Goal: Task Accomplishment & Management: Use online tool/utility

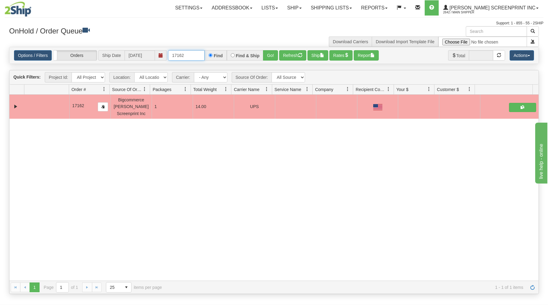
drag, startPoint x: 171, startPoint y: 56, endPoint x: 230, endPoint y: 46, distance: 60.2
click at [219, 47] on div "Options / Filters Group Shipments Orders Ship Date [DATE] 17162 Find Find & Shi…" at bounding box center [273, 55] width 529 height 16
type input "17173"
click at [272, 53] on button "Go!" at bounding box center [270, 55] width 15 height 10
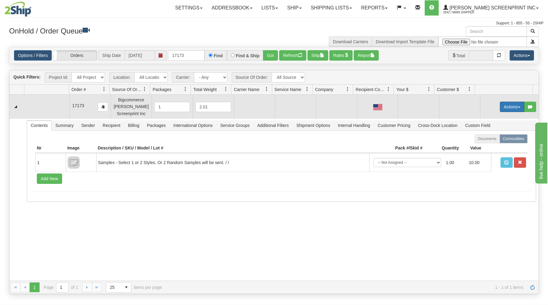
click at [504, 104] on button "Actions" at bounding box center [512, 107] width 24 height 10
click at [487, 119] on span "Open" at bounding box center [488, 118] width 15 height 5
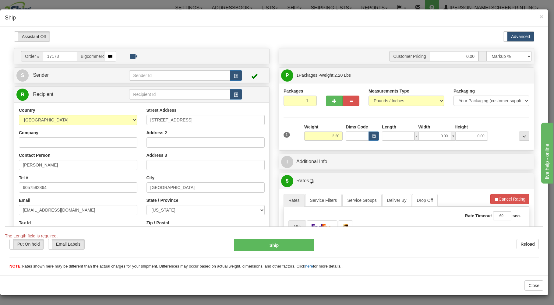
type input "2.25"
type input "2"
type input "2.20"
type input "29"
type input "2.05"
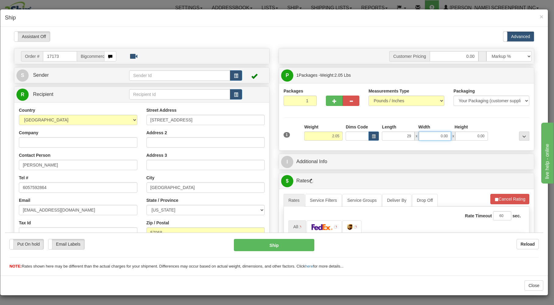
type input "29.00"
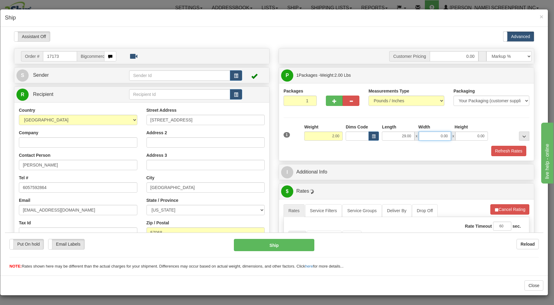
type input "1.95"
type input "19"
type input "1.75"
type input "19"
type input "1.65"
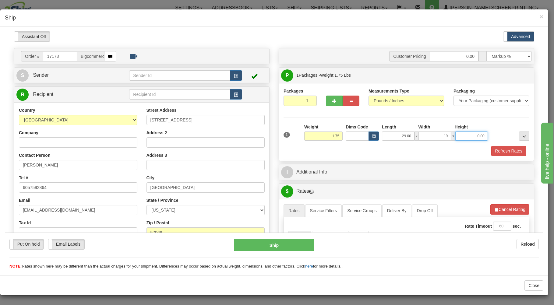
type input "19.00"
type input "1.50"
type input "1.00"
click at [378, 146] on div "Packaging Your Packaging (customer supplied) Envelope (carrier supplied) Pack (…" at bounding box center [417, 145] width 228 height 0
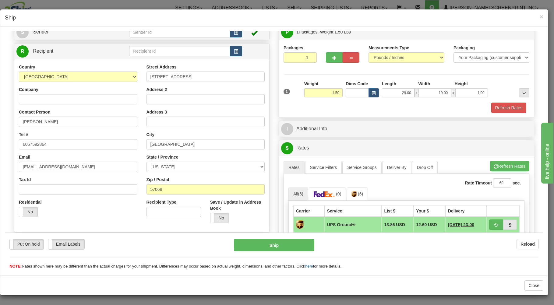
scroll to position [98, 0]
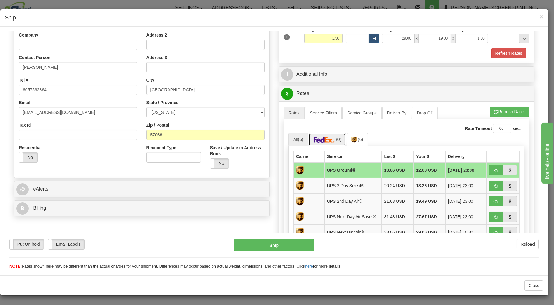
click at [325, 139] on img at bounding box center [324, 139] width 21 height 6
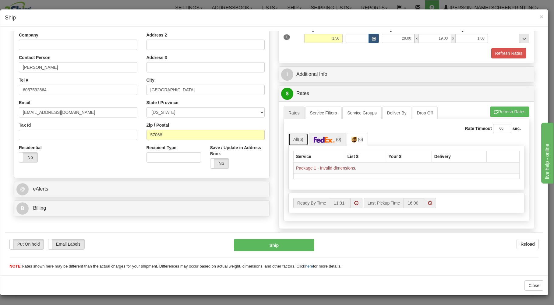
drag, startPoint x: 298, startPoint y: 138, endPoint x: 335, endPoint y: 133, distance: 37.7
click at [298, 138] on span "(6)" at bounding box center [300, 139] width 5 height 5
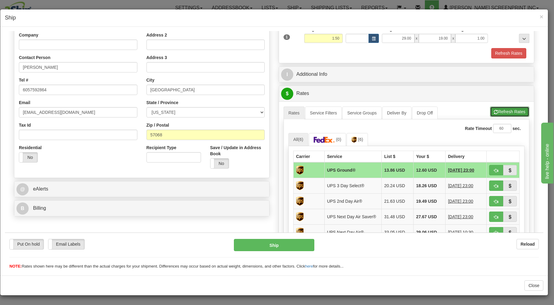
click at [507, 114] on button "Refresh Rates" at bounding box center [509, 111] width 39 height 10
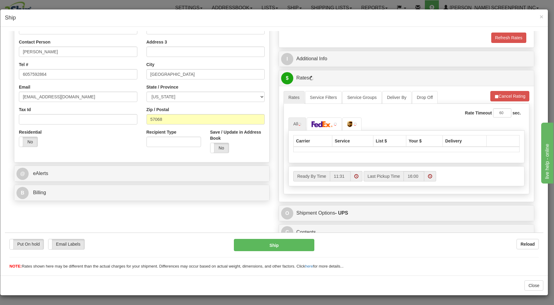
scroll to position [120, 0]
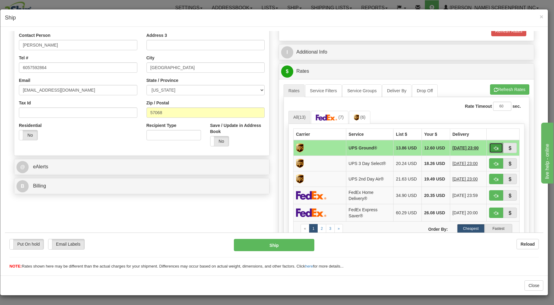
click at [494, 146] on span "button" at bounding box center [496, 148] width 4 height 4
type input "03"
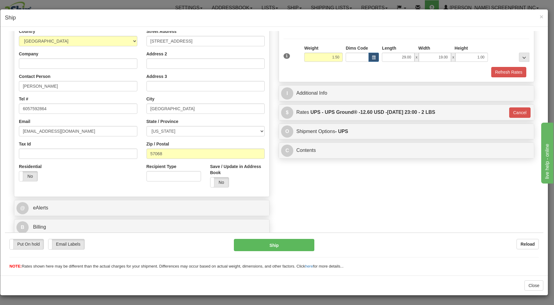
scroll to position [80, 0]
click at [283, 240] on button "Ship" at bounding box center [274, 245] width 81 height 12
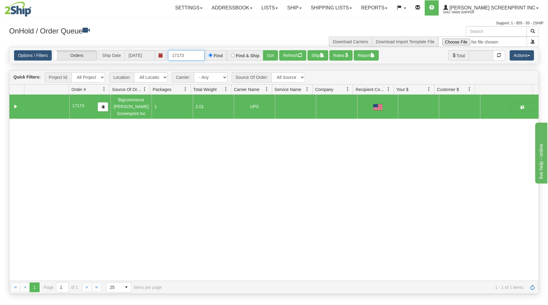
drag, startPoint x: 171, startPoint y: 56, endPoint x: 223, endPoint y: 51, distance: 51.3
click at [223, 51] on div "17173 Find Find & Ship Go!" at bounding box center [223, 55] width 110 height 10
type input "17168"
click at [270, 51] on button "Go!" at bounding box center [270, 55] width 15 height 10
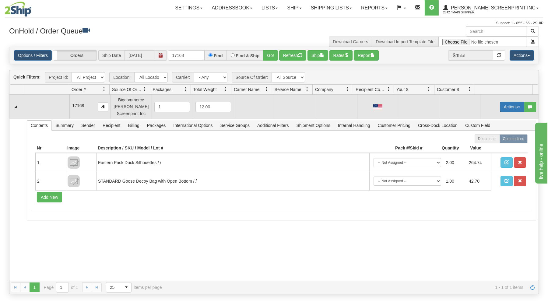
click at [507, 104] on button "Actions" at bounding box center [512, 107] width 24 height 10
click at [493, 116] on link "Open" at bounding box center [499, 118] width 49 height 8
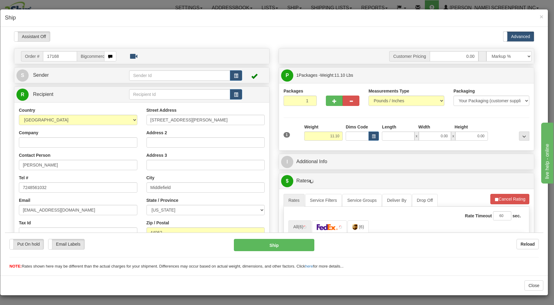
scroll to position [0, 0]
type input "26.00"
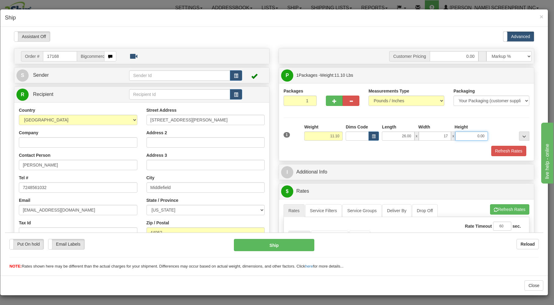
type input "17.00"
type input "11.10"
type input "9.00"
click at [410, 148] on div "Refresh Rates" at bounding box center [406, 151] width 249 height 10
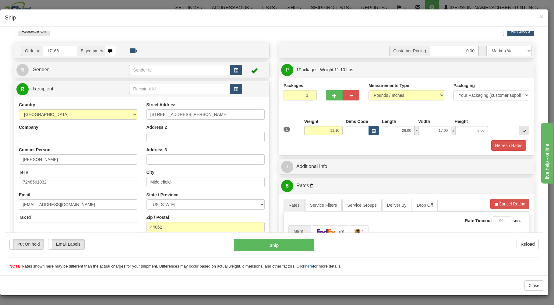
scroll to position [98, 0]
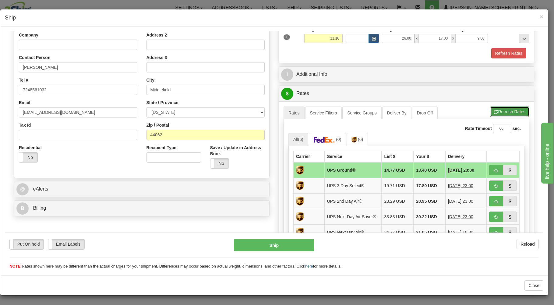
click at [495, 108] on button "Refresh Rates" at bounding box center [509, 111] width 39 height 10
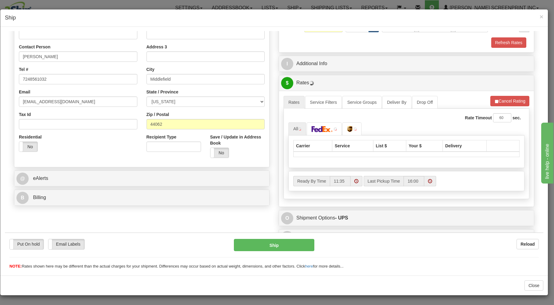
scroll to position [120, 0]
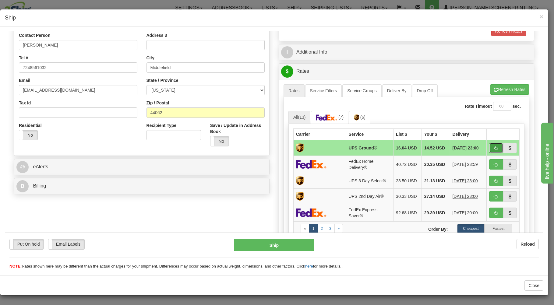
click at [489, 144] on button "button" at bounding box center [496, 147] width 14 height 10
type input "03"
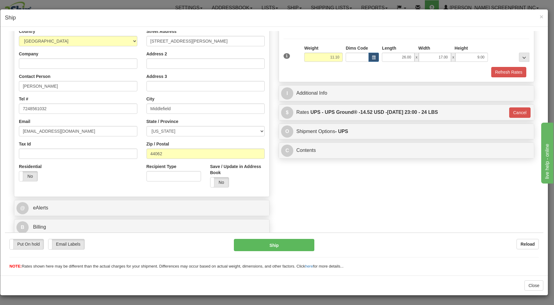
scroll to position [80, 0]
click at [291, 242] on button "Ship" at bounding box center [274, 245] width 81 height 12
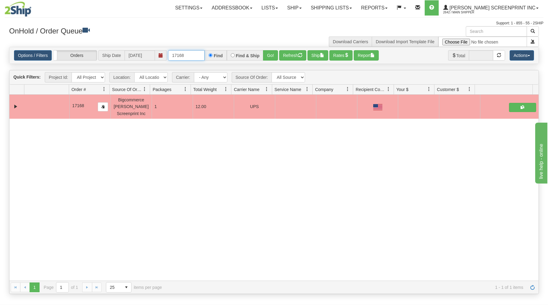
drag, startPoint x: 172, startPoint y: 56, endPoint x: 239, endPoint y: 50, distance: 67.2
click at [205, 55] on input "17168" at bounding box center [186, 55] width 37 height 10
type input "3"
type input "31611626"
click at [268, 53] on button "Go!" at bounding box center [270, 55] width 15 height 10
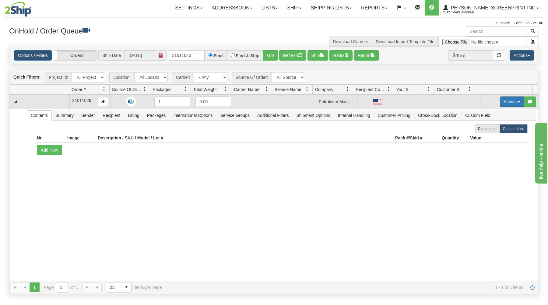
click at [505, 100] on button "Actions" at bounding box center [512, 101] width 24 height 10
click at [496, 112] on link "Open" at bounding box center [499, 113] width 49 height 8
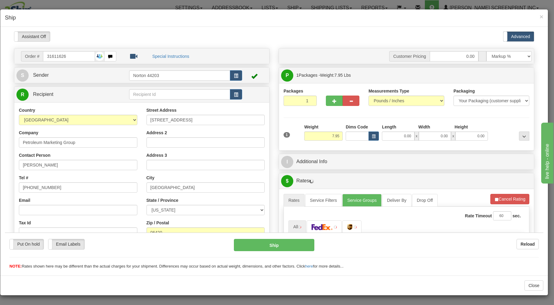
scroll to position [0, 0]
type input "0.00"
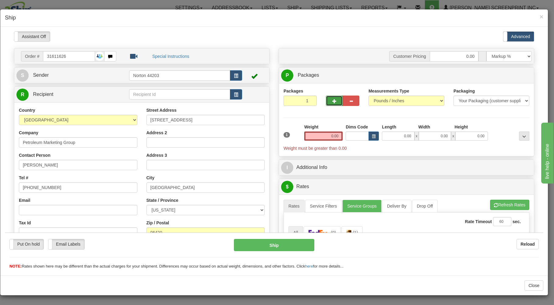
click at [333, 102] on span "button" at bounding box center [334, 101] width 4 height 4
type input "2"
click at [507, 75] on span "Package Level" at bounding box center [516, 75] width 24 height 4
radio input "true"
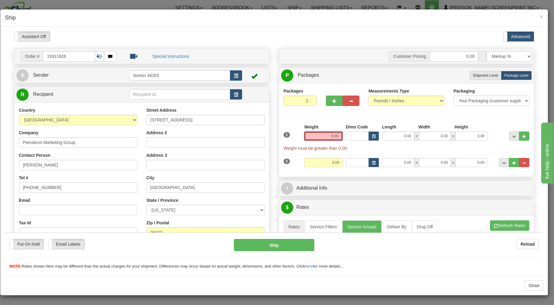
click at [321, 136] on input "0.00" at bounding box center [323, 135] width 38 height 9
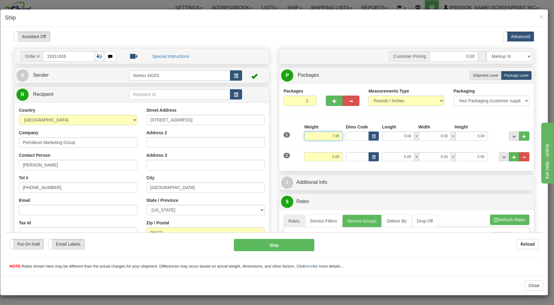
type input "7.95"
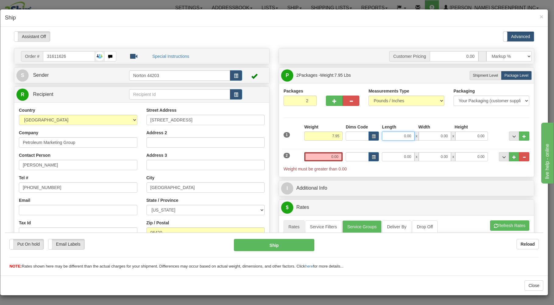
type input "5"
type input "46.00"
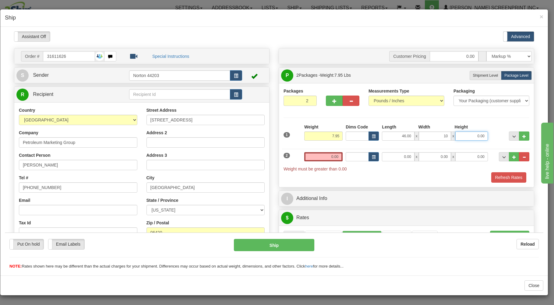
type input "10.00"
click at [313, 159] on input "0.00" at bounding box center [323, 156] width 38 height 9
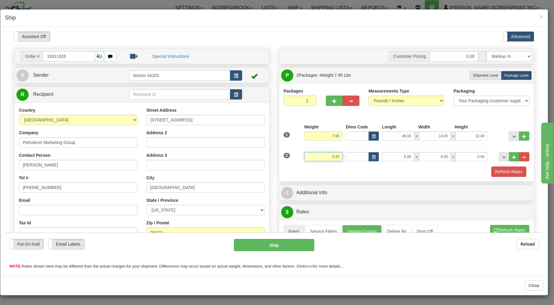
type input "9.25"
type input "45.00"
type input "37.00"
type input "2.00"
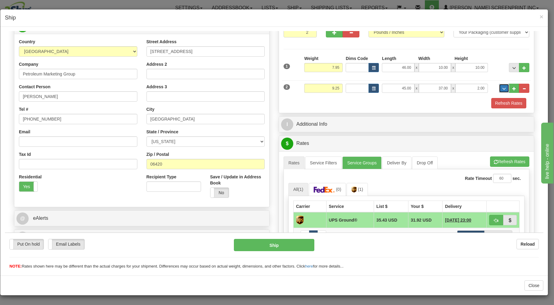
scroll to position [130, 0]
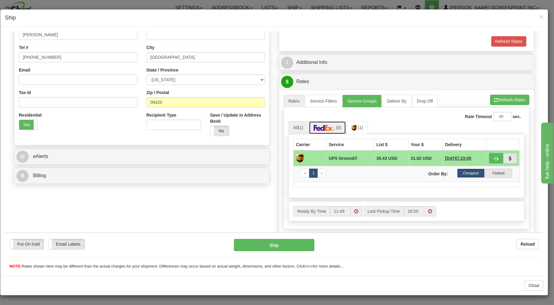
click at [333, 128] on link "(0)" at bounding box center [327, 127] width 37 height 13
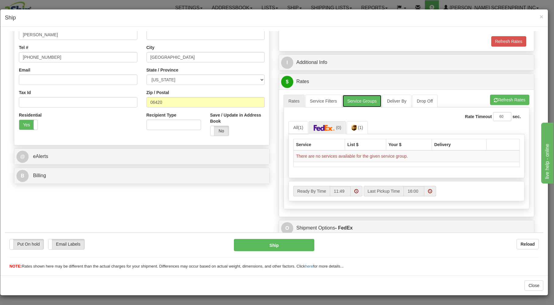
click at [367, 102] on link "Service Groups" at bounding box center [361, 100] width 39 height 13
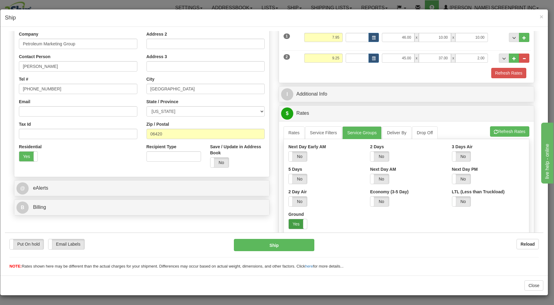
drag, startPoint x: 291, startPoint y: 223, endPoint x: 294, endPoint y: 212, distance: 11.3
click at [291, 223] on label "Yes" at bounding box center [298, 224] width 18 height 10
click at [288, 134] on link "Rates" at bounding box center [293, 132] width 21 height 13
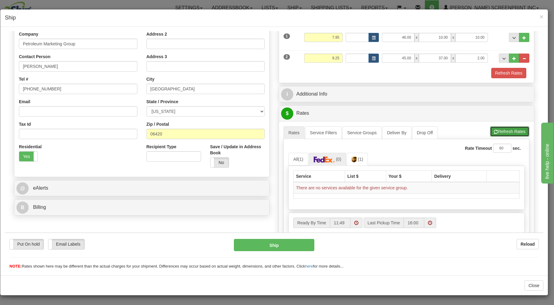
click at [496, 128] on button "Refresh Rates" at bounding box center [509, 131] width 39 height 10
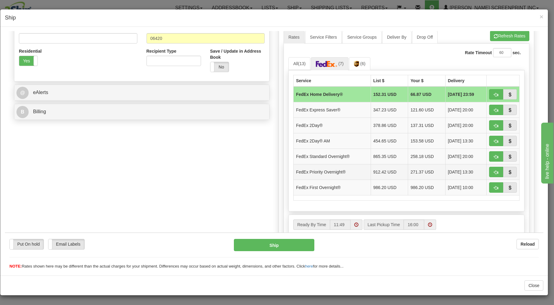
scroll to position [197, 0]
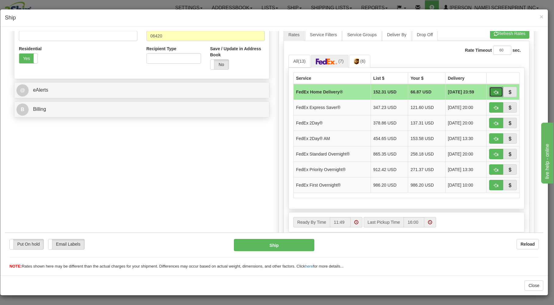
click at [489, 90] on button "button" at bounding box center [496, 91] width 14 height 10
type input "90"
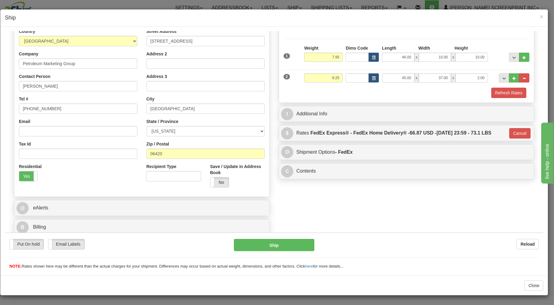
scroll to position [80, 0]
click at [289, 244] on button "Ship" at bounding box center [274, 245] width 81 height 12
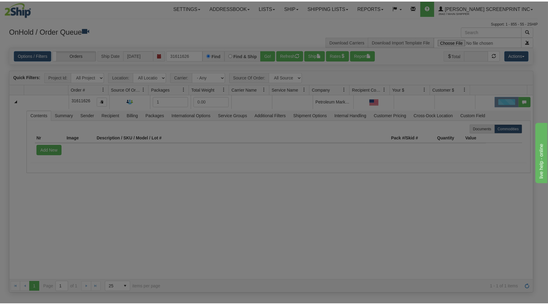
scroll to position [0, 0]
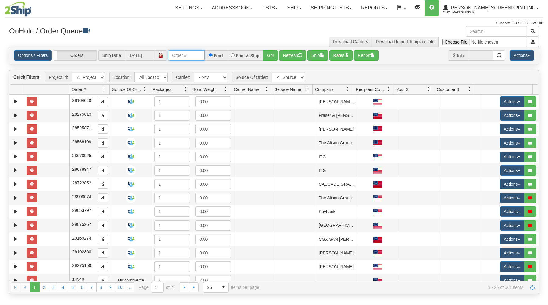
click at [177, 56] on input "text" at bounding box center [186, 55] width 37 height 10
type input "17172"
drag, startPoint x: 272, startPoint y: 54, endPoint x: 270, endPoint y: 83, distance: 29.9
click at [272, 54] on button "Go!" at bounding box center [270, 55] width 15 height 10
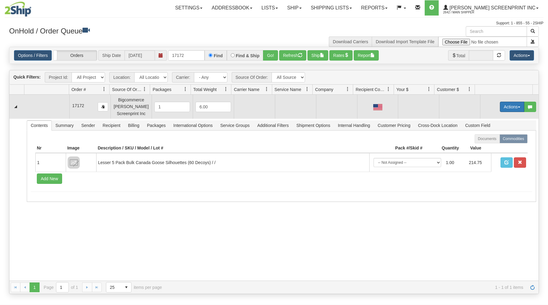
click at [502, 107] on button "Actions" at bounding box center [512, 107] width 24 height 10
click at [493, 116] on link "Open" at bounding box center [499, 118] width 49 height 8
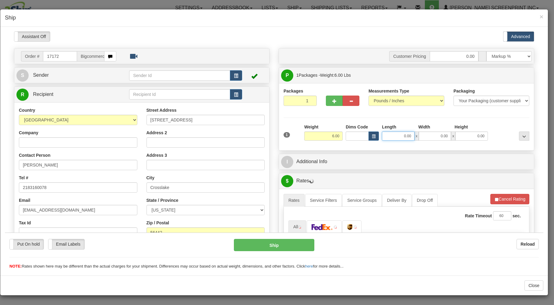
click at [387, 138] on input "0.00" at bounding box center [398, 135] width 32 height 9
type input "21.25"
type input "26.00"
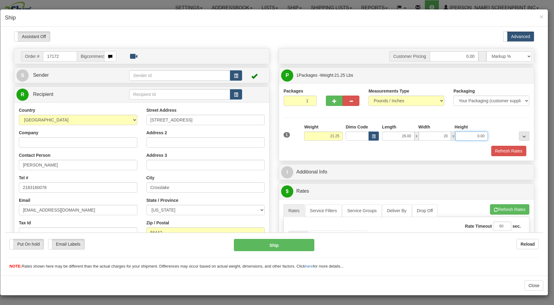
type input "20.00"
type input "21.10"
type input "8"
type input "21.25"
type input "8.00"
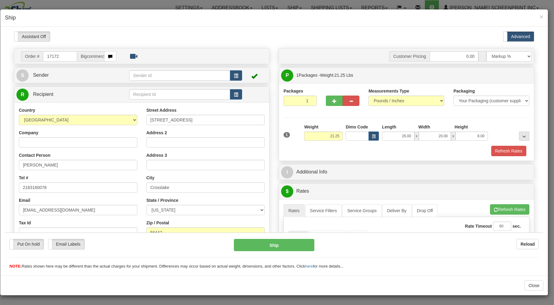
click at [378, 147] on div "Refresh Rates" at bounding box center [406, 151] width 249 height 10
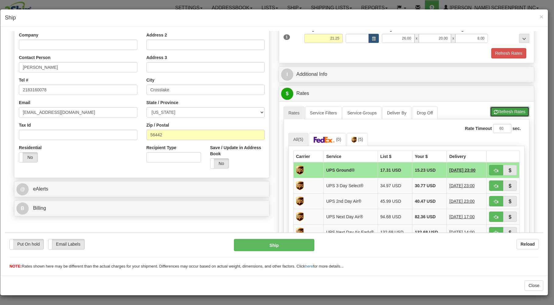
click at [507, 112] on button "Refresh Rates" at bounding box center [509, 111] width 39 height 10
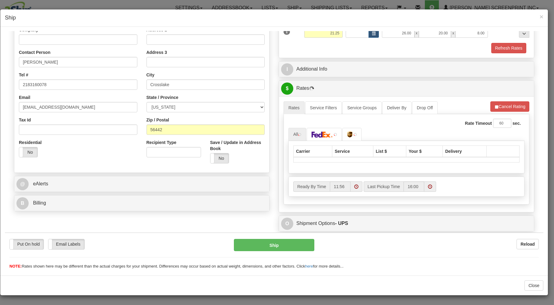
scroll to position [120, 0]
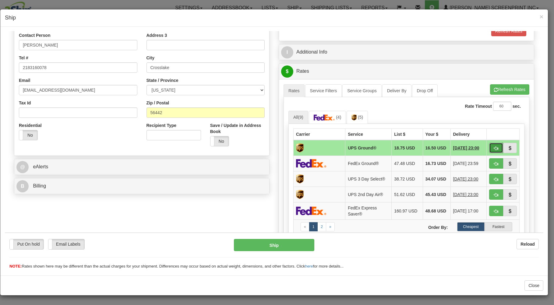
click at [493, 145] on button "button" at bounding box center [496, 147] width 14 height 10
type input "03"
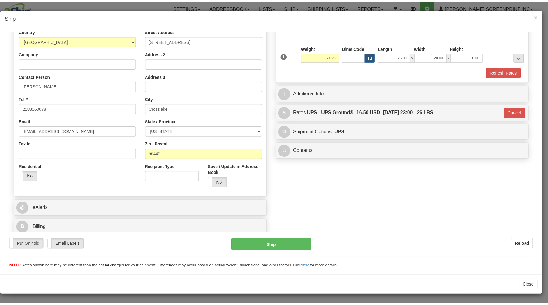
scroll to position [80, 0]
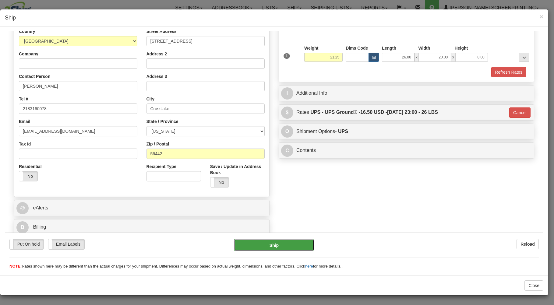
click at [258, 244] on button "Ship" at bounding box center [274, 245] width 81 height 12
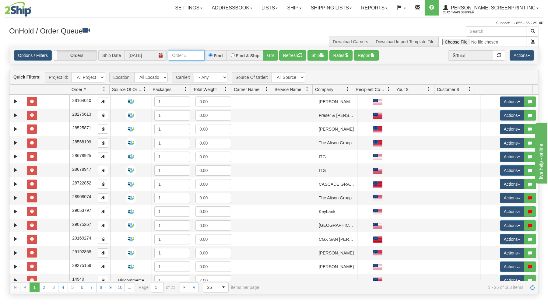
click at [177, 55] on input "text" at bounding box center [186, 55] width 37 height 10
type input "17171"
click at [274, 53] on button "Go!" at bounding box center [270, 55] width 15 height 10
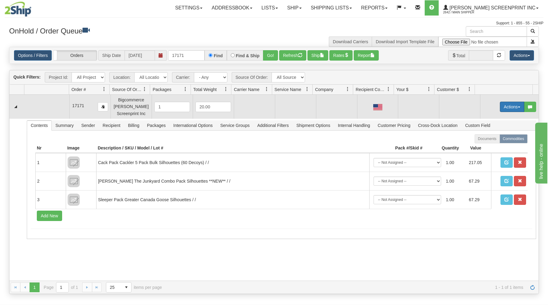
drag, startPoint x: 504, startPoint y: 104, endPoint x: 498, endPoint y: 110, distance: 8.0
click at [504, 105] on button "Actions" at bounding box center [512, 107] width 24 height 10
click at [491, 117] on link "Open" at bounding box center [499, 118] width 49 height 8
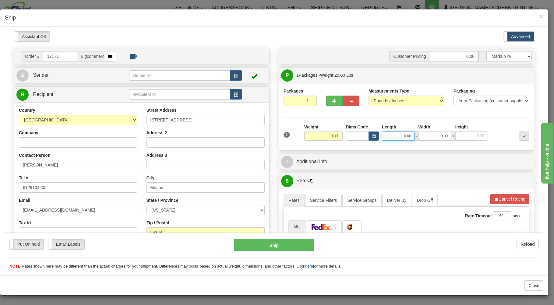
click at [394, 139] on input "0.00" at bounding box center [398, 135] width 32 height 9
type input "29.05"
type input "26.00"
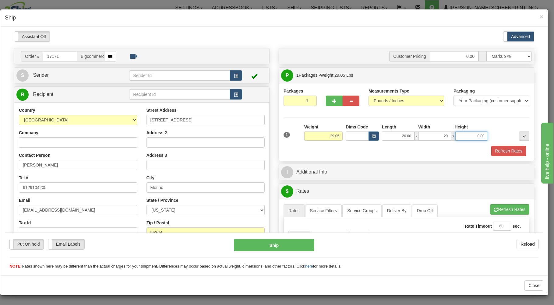
type input "20.00"
type input "29.10"
type input "11"
type input "29.05"
type input "11.00"
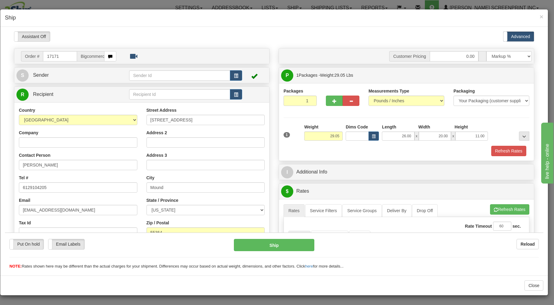
click at [301, 146] on div "Refresh Rates" at bounding box center [406, 151] width 249 height 10
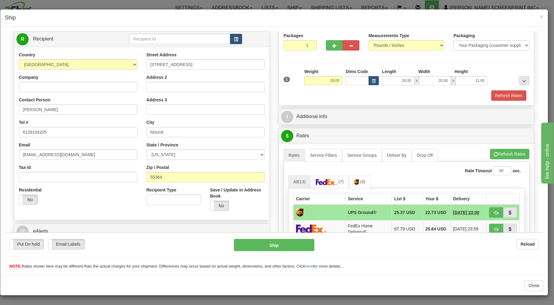
scroll to position [98, 0]
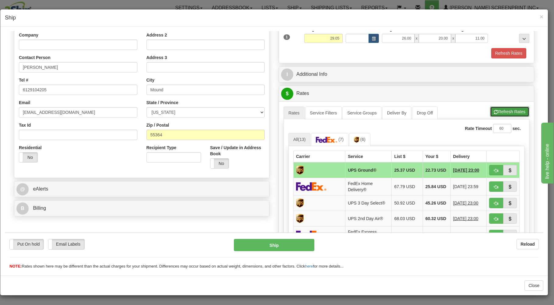
click at [493, 110] on button "Refresh Rates" at bounding box center [509, 111] width 39 height 10
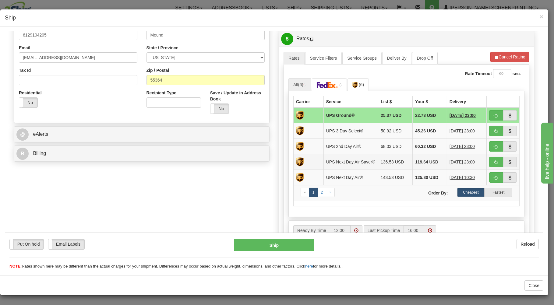
scroll to position [135, 0]
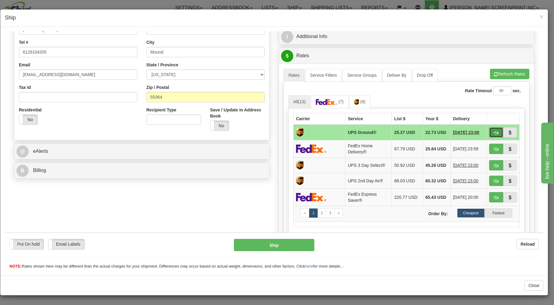
click at [489, 129] on button "button" at bounding box center [496, 132] width 14 height 10
type input "03"
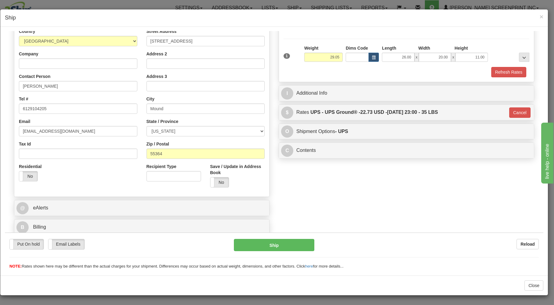
scroll to position [80, 0]
click at [293, 243] on button "Ship" at bounding box center [274, 245] width 81 height 12
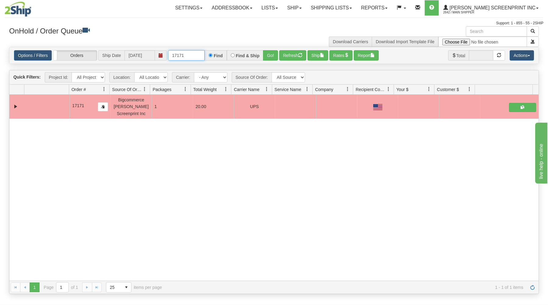
drag, startPoint x: 169, startPoint y: 54, endPoint x: 241, endPoint y: 41, distance: 73.7
click at [244, 47] on div "Options / Filters Group Shipments Orders Ship Date 09/15/2025 17171 Find Find &…" at bounding box center [273, 55] width 529 height 16
type input "17163"
click at [273, 52] on button "Go!" at bounding box center [270, 55] width 15 height 10
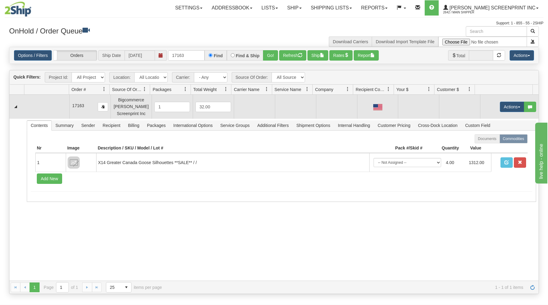
drag, startPoint x: 505, startPoint y: 99, endPoint x: 491, endPoint y: 111, distance: 18.0
click at [505, 100] on td "Actions Open Refresh Rates Rate All Services Ship Delete Edit Items" at bounding box center [509, 107] width 58 height 24
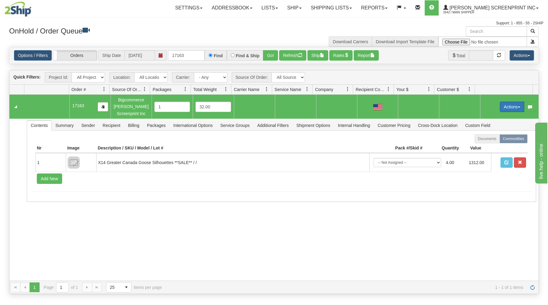
click at [510, 104] on button "Actions" at bounding box center [512, 107] width 24 height 10
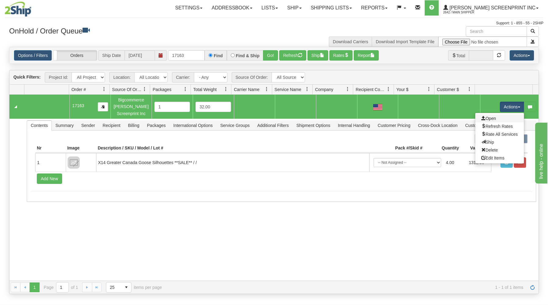
click at [496, 116] on link "Open" at bounding box center [499, 118] width 49 height 8
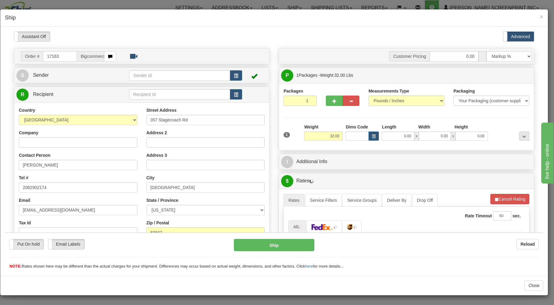
scroll to position [0, 0]
type input "22.90"
click at [396, 137] on input "0.00" at bounding box center [398, 135] width 32 height 9
type input "38.00"
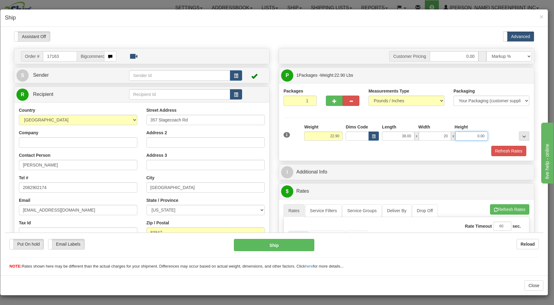
type input "20.00"
type input "22.95"
type input "7"
type input "22.90"
type input "7.00"
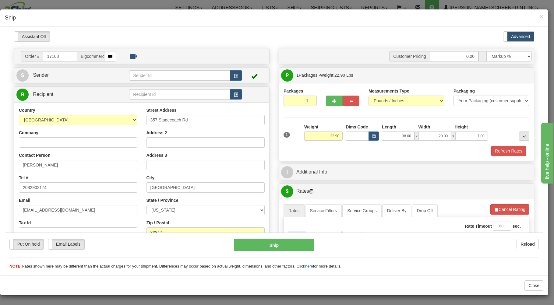
click at [397, 149] on div "Refresh Rates" at bounding box center [406, 151] width 249 height 10
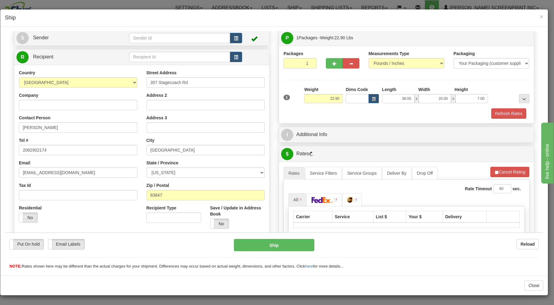
scroll to position [120, 0]
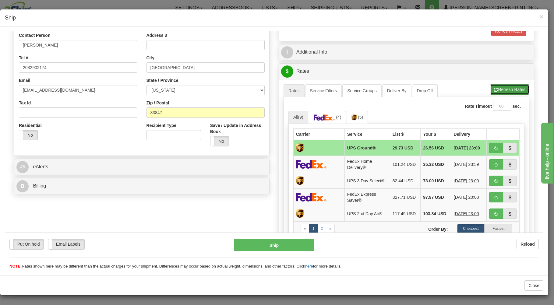
click at [496, 85] on button "Refresh Rates" at bounding box center [509, 89] width 39 height 10
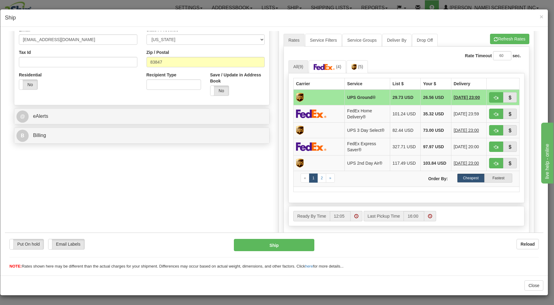
scroll to position [185, 0]
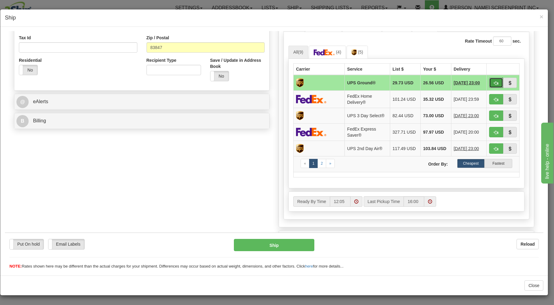
click at [490, 79] on button "button" at bounding box center [496, 82] width 14 height 10
type input "03"
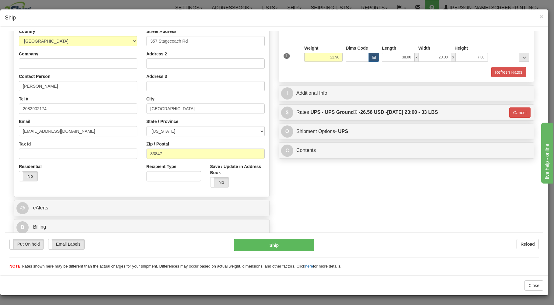
scroll to position [80, 0]
click at [288, 244] on button "Ship" at bounding box center [274, 245] width 81 height 12
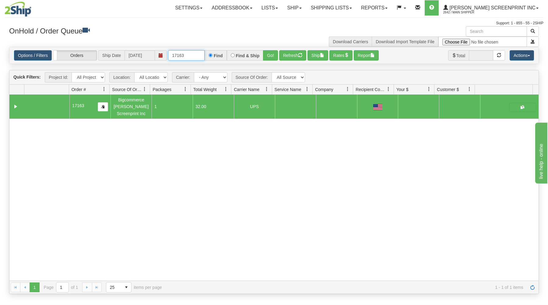
drag, startPoint x: 172, startPoint y: 56, endPoint x: 230, endPoint y: 42, distance: 60.5
click at [232, 44] on div "× Get OnHold Shipments fields - load dt: 263 Get OnHold Shipments fields - tran…" at bounding box center [274, 160] width 539 height 268
type input "17170"
click at [270, 56] on button "Go!" at bounding box center [270, 55] width 15 height 10
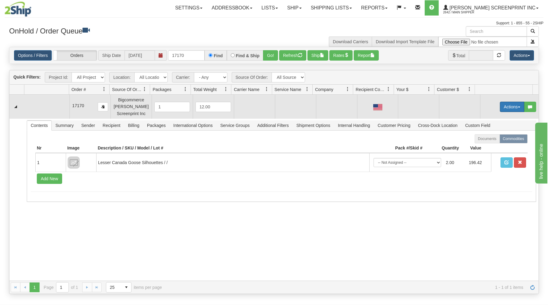
click at [510, 105] on button "Actions" at bounding box center [512, 107] width 24 height 10
click at [496, 117] on link "Open" at bounding box center [499, 118] width 49 height 8
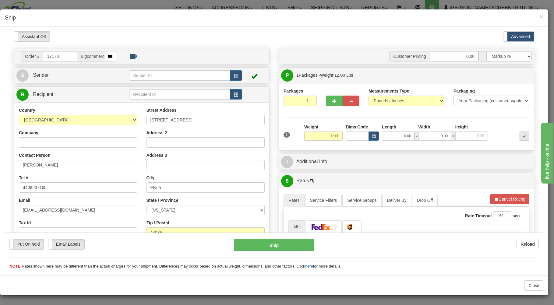
scroll to position [0, 0]
type input "9.60"
click at [396, 137] on input "0.00" at bounding box center [398, 135] width 32 height 9
type input "26.00"
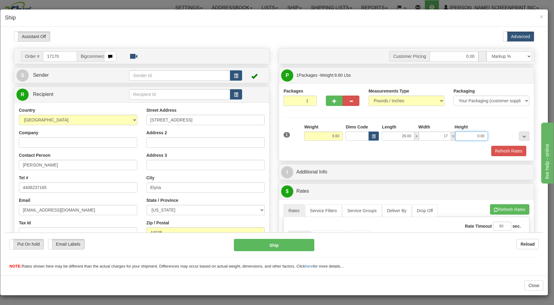
type input "17.00"
type input "7.00"
click at [397, 149] on div "Refresh Rates" at bounding box center [406, 151] width 249 height 10
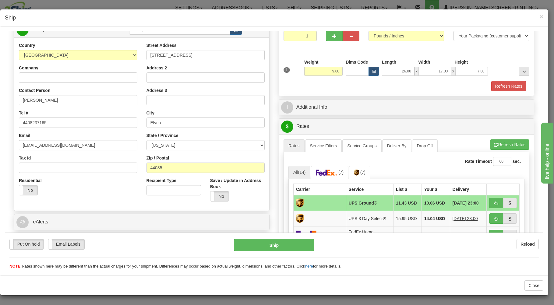
scroll to position [98, 0]
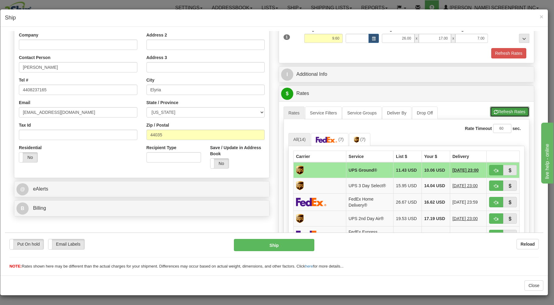
click at [493, 110] on button "Refresh Rates" at bounding box center [509, 111] width 39 height 10
click at [489, 167] on button "button" at bounding box center [496, 170] width 14 height 10
type input "03"
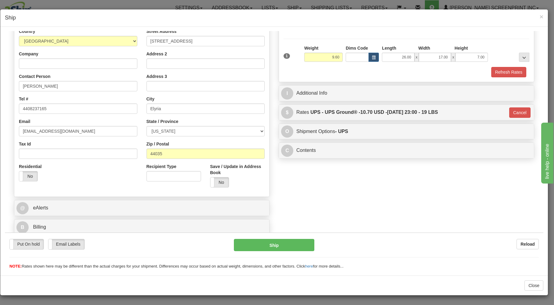
scroll to position [80, 0]
click at [288, 242] on button "Ship" at bounding box center [274, 245] width 81 height 12
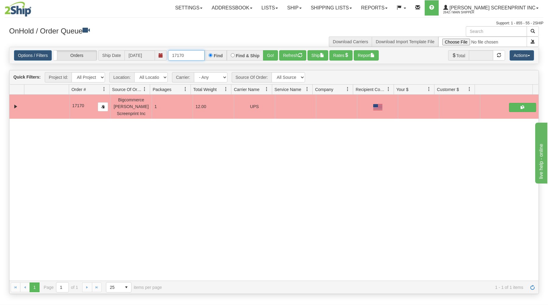
drag, startPoint x: 170, startPoint y: 55, endPoint x: 285, endPoint y: 47, distance: 114.7
click at [285, 47] on div "Options / Filters Group Shipments Orders Ship Date 09/15/2025 17170 Find Find &…" at bounding box center [273, 55] width 529 height 16
type input "17161"
click at [272, 55] on button "Go!" at bounding box center [270, 55] width 15 height 10
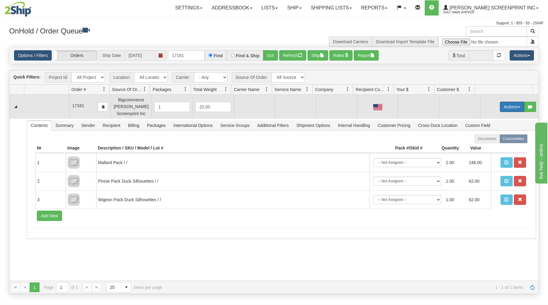
drag, startPoint x: 502, startPoint y: 107, endPoint x: 498, endPoint y: 111, distance: 5.6
click at [503, 107] on button "Actions" at bounding box center [512, 107] width 24 height 10
click at [490, 118] on link "Open" at bounding box center [499, 118] width 49 height 8
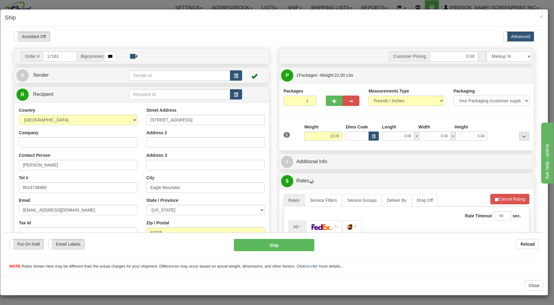
scroll to position [0, 0]
click at [390, 137] on input "0.00" at bounding box center [398, 135] width 32 height 9
type input "16.75"
type input "26.00"
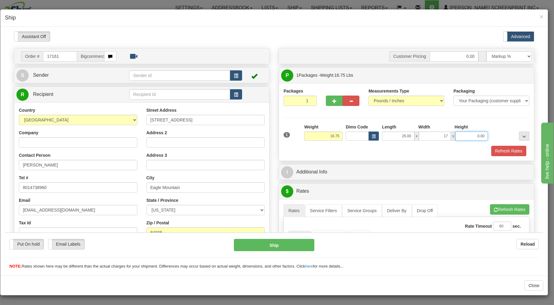
type input "17.00"
type input "16.65"
type input "13"
type input "16.75"
type input "13.00"
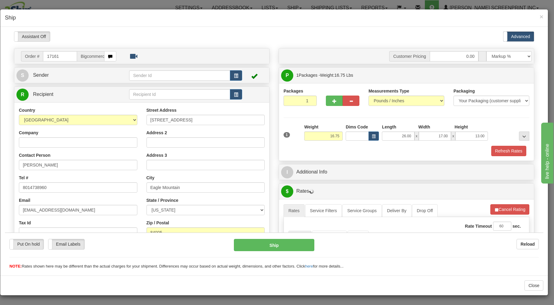
click at [384, 148] on div "Refresh Rates" at bounding box center [406, 151] width 249 height 10
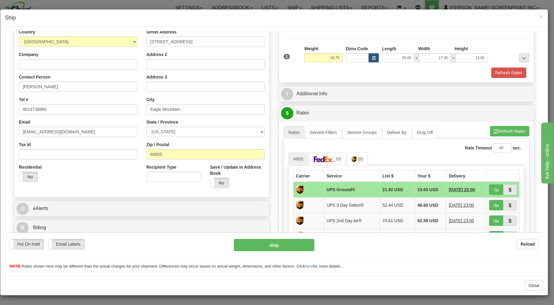
scroll to position [98, 0]
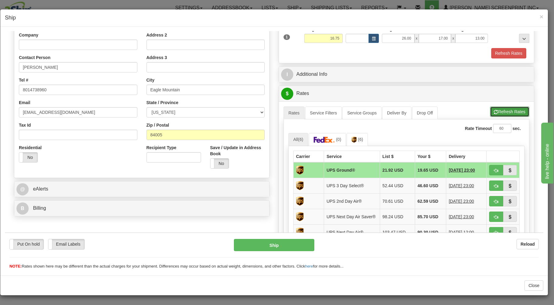
click at [498, 110] on button "Refresh Rates" at bounding box center [509, 111] width 39 height 10
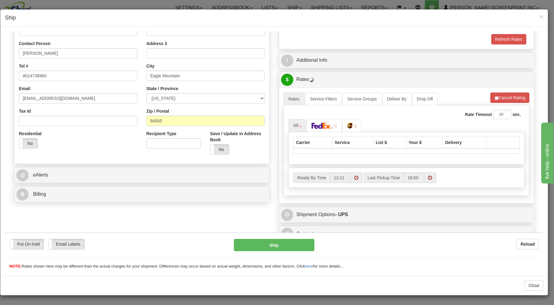
scroll to position [120, 0]
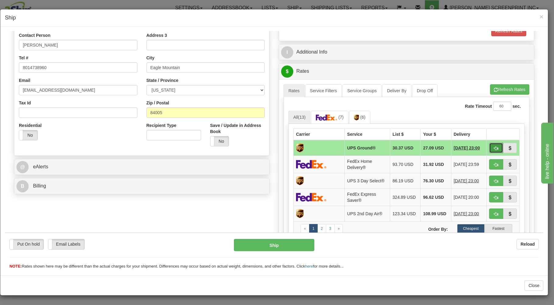
click at [489, 146] on button "button" at bounding box center [496, 147] width 14 height 10
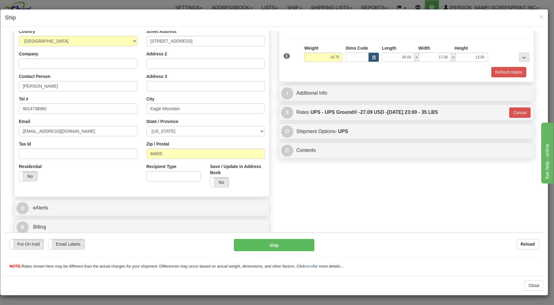
type input "03"
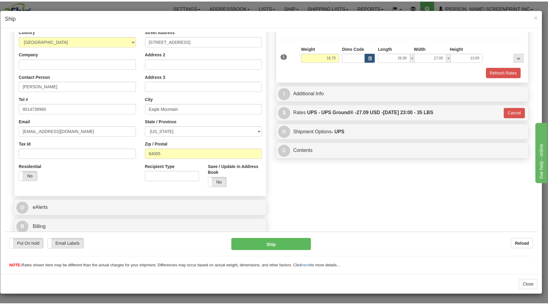
scroll to position [80, 0]
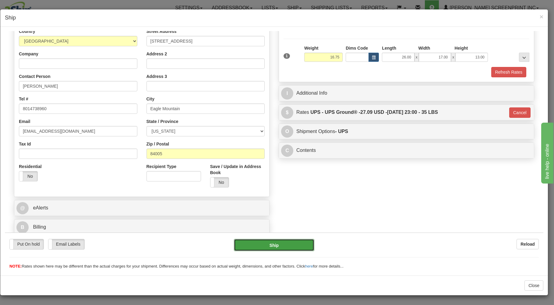
click at [300, 246] on button "Ship" at bounding box center [274, 245] width 81 height 12
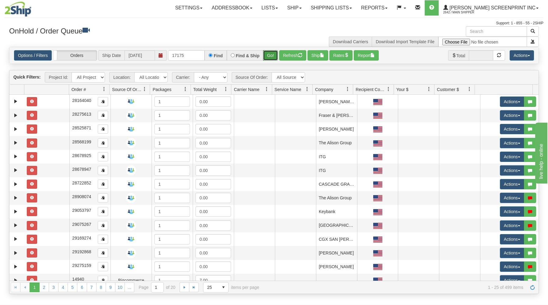
click at [274, 54] on button "Go!" at bounding box center [270, 55] width 15 height 10
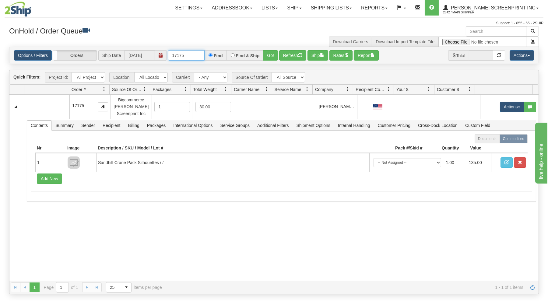
click at [191, 57] on input "17175" at bounding box center [186, 55] width 37 height 10
click at [273, 52] on button "Go!" at bounding box center [270, 55] width 15 height 10
click at [192, 58] on input "17174" at bounding box center [186, 55] width 37 height 10
click at [265, 52] on button "Go!" at bounding box center [270, 55] width 15 height 10
drag, startPoint x: 191, startPoint y: 54, endPoint x: 183, endPoint y: 52, distance: 8.2
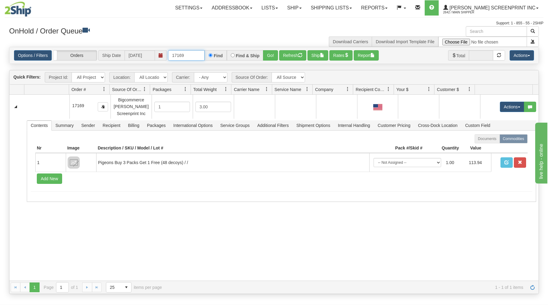
click at [190, 54] on input "17169" at bounding box center [186, 55] width 37 height 10
click at [270, 55] on button "Go!" at bounding box center [270, 55] width 15 height 10
click at [191, 55] on input "17167" at bounding box center [186, 55] width 37 height 10
click at [272, 55] on button "Go!" at bounding box center [270, 55] width 15 height 10
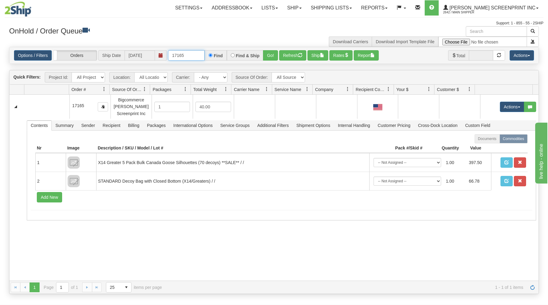
click at [188, 55] on input "17165" at bounding box center [186, 55] width 37 height 10
click at [270, 54] on button "Go!" at bounding box center [270, 55] width 15 height 10
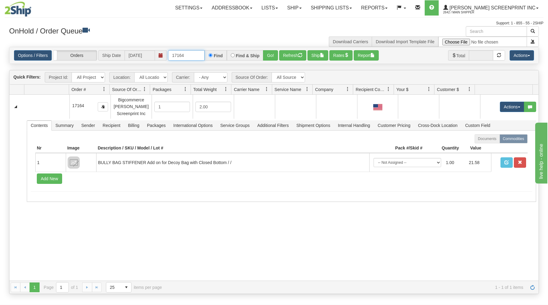
click at [200, 55] on input "17164" at bounding box center [186, 55] width 37 height 10
click at [274, 56] on button "Go!" at bounding box center [270, 55] width 15 height 10
click at [192, 55] on input "17159" at bounding box center [186, 55] width 37 height 10
click at [268, 54] on button "Go!" at bounding box center [270, 55] width 15 height 10
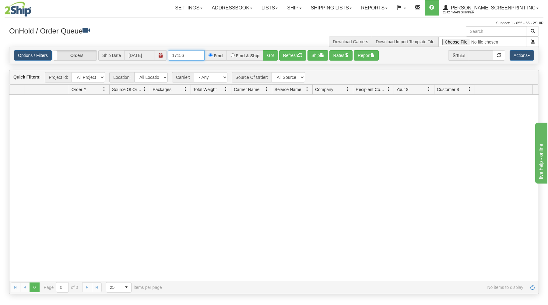
click at [189, 54] on input "17156" at bounding box center [186, 55] width 37 height 10
click at [272, 55] on button "Go!" at bounding box center [270, 55] width 15 height 10
click at [195, 55] on input "17145" at bounding box center [186, 55] width 37 height 10
click at [275, 51] on button "Go!" at bounding box center [270, 55] width 15 height 10
drag, startPoint x: 190, startPoint y: 55, endPoint x: 190, endPoint y: 50, distance: 5.2
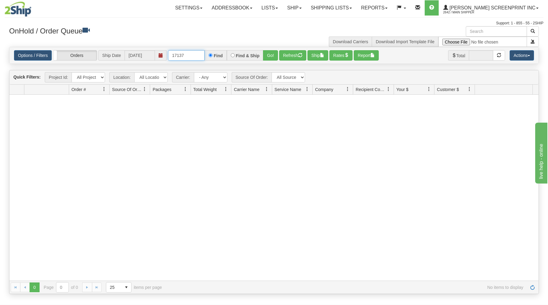
click at [190, 52] on input "17137" at bounding box center [186, 55] width 37 height 10
click at [271, 54] on button "Go!" at bounding box center [270, 55] width 15 height 10
click at [190, 57] on input "17134" at bounding box center [186, 55] width 37 height 10
click at [269, 54] on button "Go!" at bounding box center [270, 55] width 15 height 10
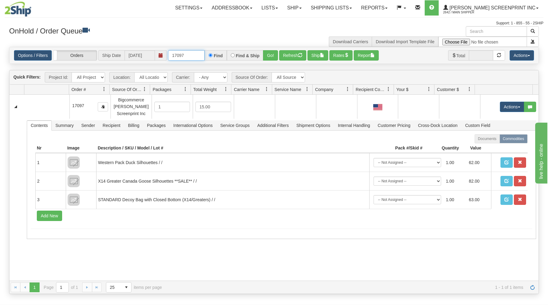
click at [184, 57] on input "17097" at bounding box center [186, 55] width 37 height 10
type input "17057"
click at [272, 53] on button "Go!" at bounding box center [270, 55] width 15 height 10
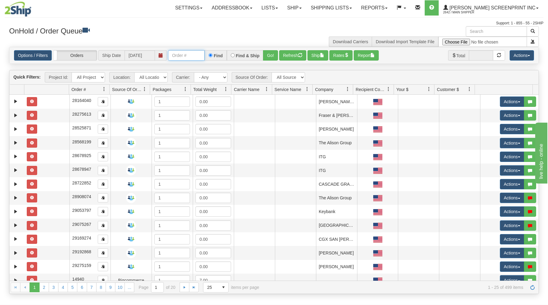
click at [177, 57] on input "text" at bounding box center [186, 55] width 37 height 10
type input "17175"
click at [272, 55] on button "Go!" at bounding box center [270, 55] width 15 height 10
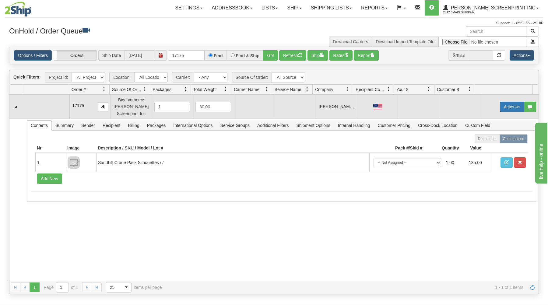
click at [514, 105] on button "Actions" at bounding box center [512, 107] width 24 height 10
click at [500, 118] on link "Open" at bounding box center [499, 118] width 49 height 8
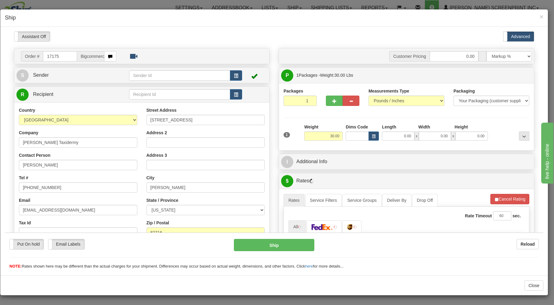
type input "10.30"
click at [394, 137] on input "0.00" at bounding box center [398, 135] width 32 height 9
type input "10.40"
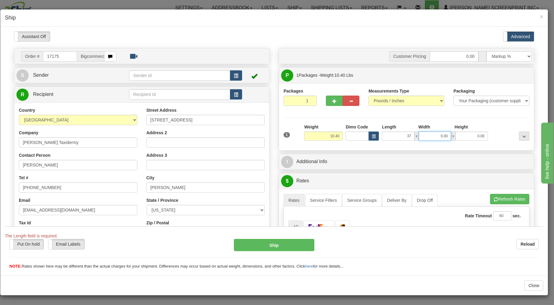
type input "37.00"
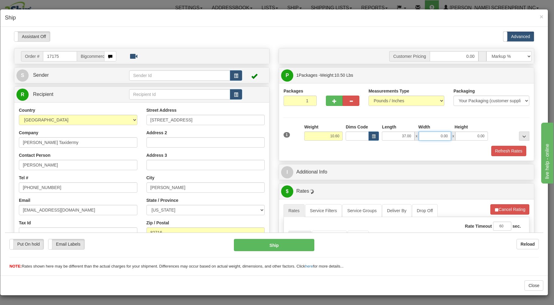
type input "10.70"
type input "17.00"
type input "10.10"
type input "4"
type input "10.35"
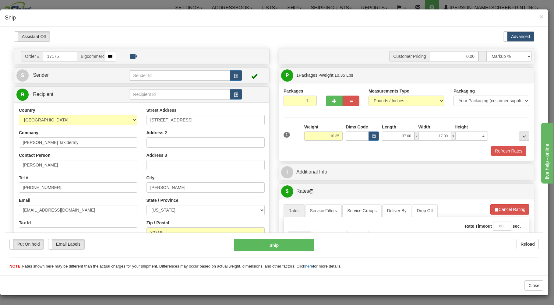
type input "4.00"
click at [405, 147] on div "Refresh Rates" at bounding box center [406, 151] width 249 height 10
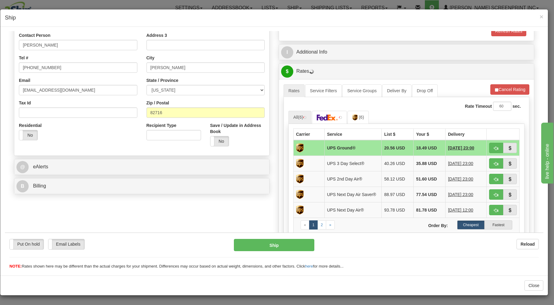
type input "10.35"
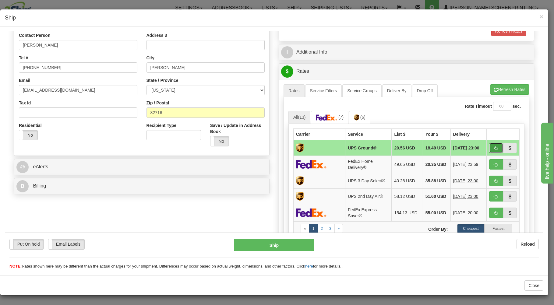
click at [494, 146] on span "button" at bounding box center [496, 148] width 4 height 4
type input "03"
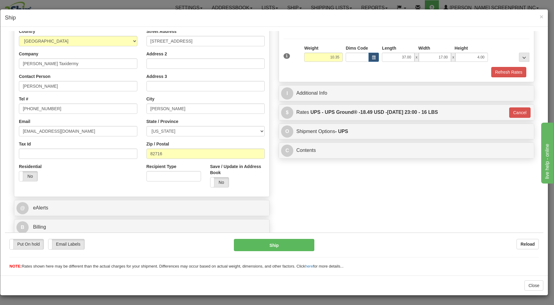
scroll to position [80, 0]
type input "10.30"
type input "03"
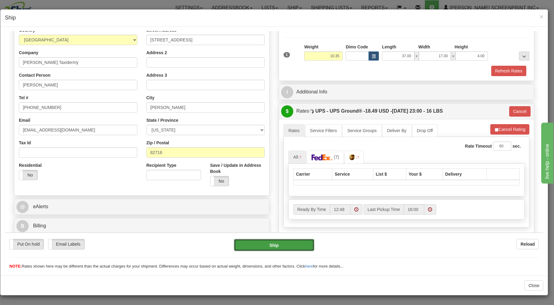
click at [289, 245] on button "Ship" at bounding box center [274, 245] width 81 height 12
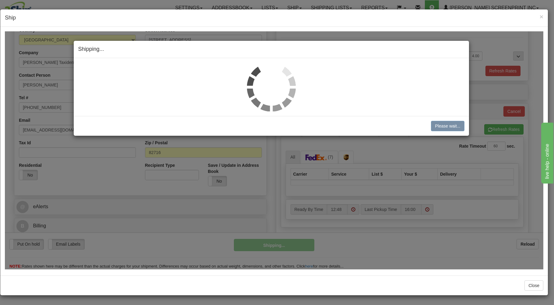
type input "10.30"
type input "03"
type input "10.35"
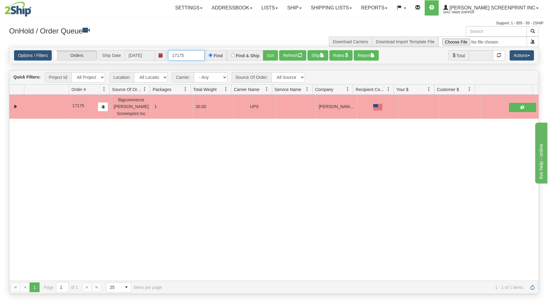
click at [198, 58] on input "17175" at bounding box center [186, 55] width 37 height 10
type input "17174"
click at [271, 54] on button "Go!" at bounding box center [270, 55] width 15 height 10
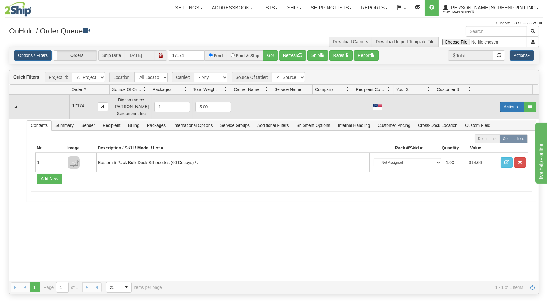
click at [504, 105] on button "Actions" at bounding box center [512, 107] width 24 height 10
click at [491, 117] on link "Open" at bounding box center [499, 118] width 49 height 8
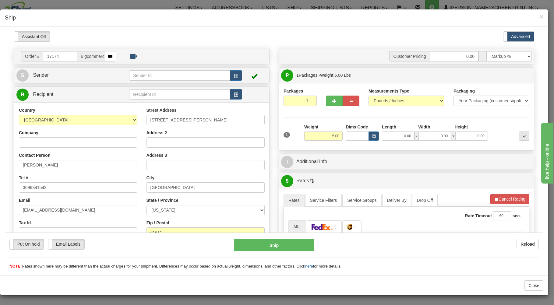
scroll to position [0, 0]
type input "19.55"
click at [394, 139] on input "0.00" at bounding box center [398, 135] width 32 height 9
type input "26.00"
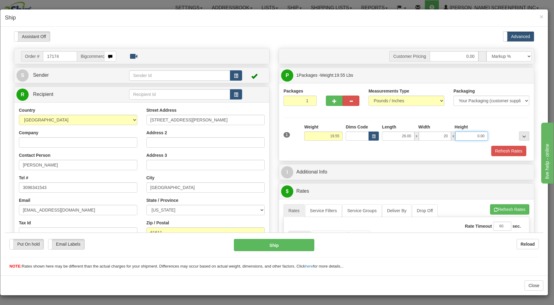
type input "20.00"
type input "19.50"
type input "6"
type input "19.55"
type input "6.00"
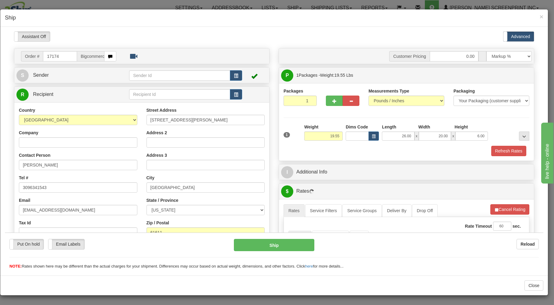
click at [390, 154] on div "Refresh Rates" at bounding box center [406, 151] width 249 height 10
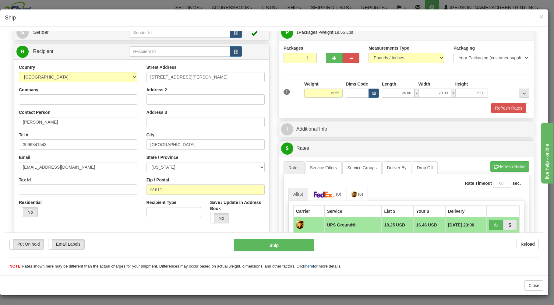
scroll to position [130, 0]
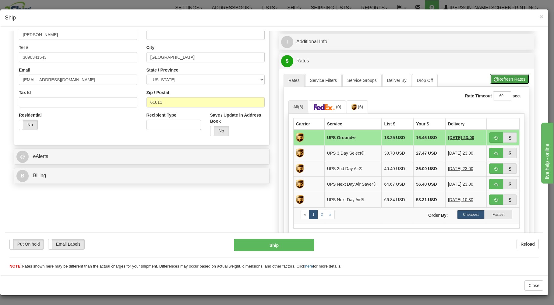
click at [500, 78] on button "Refresh Rates" at bounding box center [509, 79] width 39 height 10
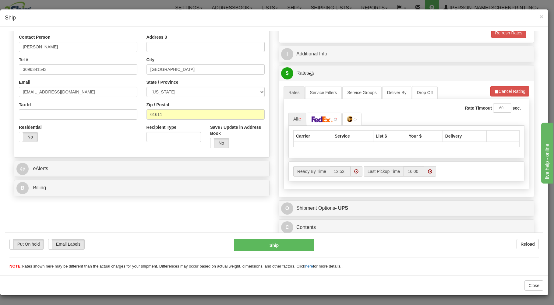
scroll to position [120, 0]
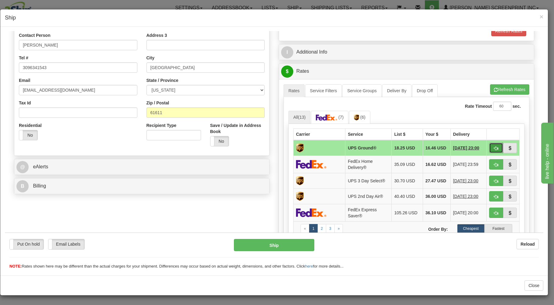
click at [489, 145] on button "button" at bounding box center [496, 147] width 14 height 10
type input "03"
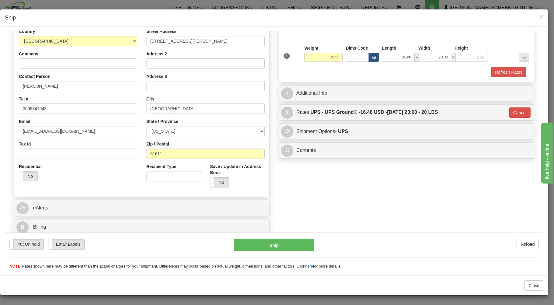
scroll to position [80, 0]
click at [295, 245] on button "Ship" at bounding box center [274, 245] width 81 height 12
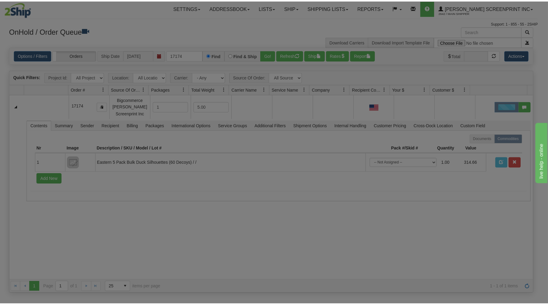
scroll to position [0, 0]
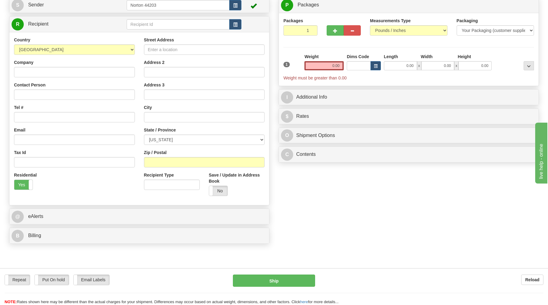
scroll to position [65, 0]
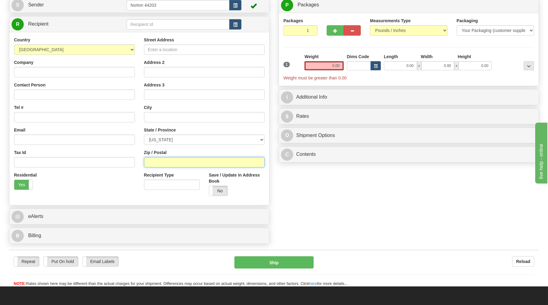
click at [157, 162] on input "Zip / Postal" at bounding box center [204, 162] width 121 height 10
type input "99280"
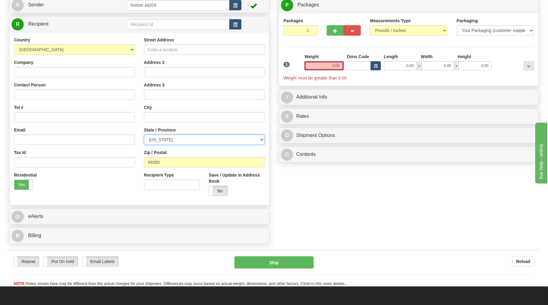
click at [144, 135] on select "[US_STATE] [US_STATE] [US_STATE] [US_STATE] Armed Forces America Armed Forces E…" at bounding box center [204, 140] width 121 height 10
select select "WA"
click option "[US_STATE][GEOGRAPHIC_DATA]" at bounding box center [0, 0] width 0 height 0
click at [330, 66] on input "0.00" at bounding box center [323, 65] width 39 height 9
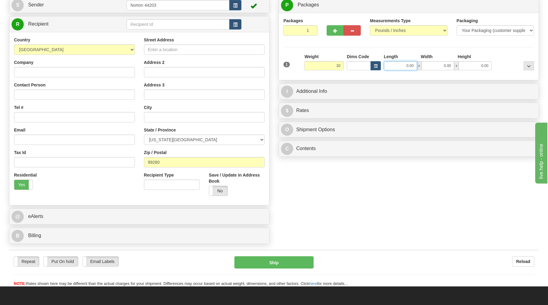
type input "30.00"
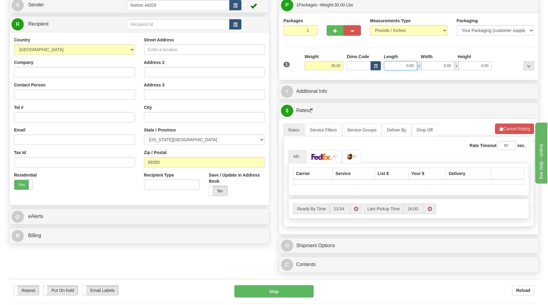
click at [401, 68] on input "0.00" at bounding box center [400, 65] width 33 height 9
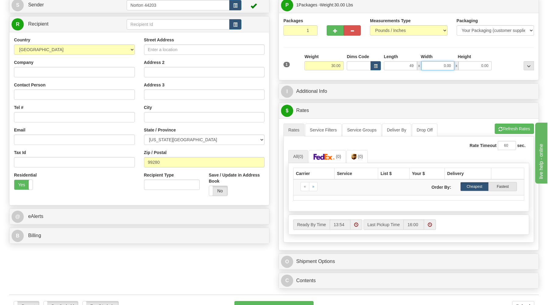
type input "49.00"
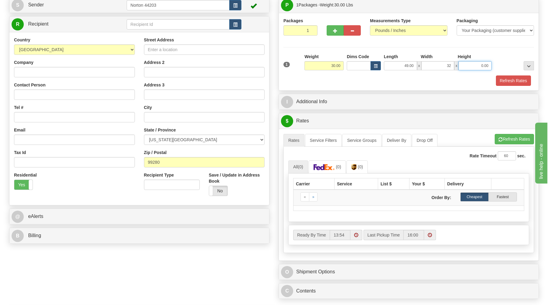
type input "32.00"
type input "4.00"
click at [353, 76] on div "Refresh Rates" at bounding box center [409, 80] width 254 height 10
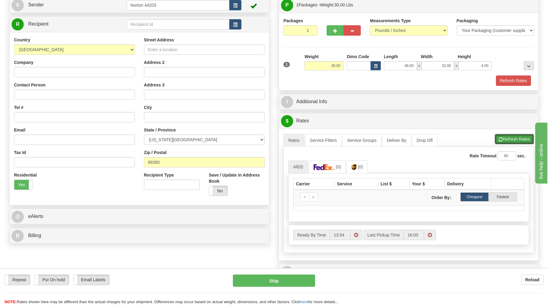
drag, startPoint x: 507, startPoint y: 139, endPoint x: 489, endPoint y: 145, distance: 18.9
click at [505, 142] on button "Refresh Rates" at bounding box center [514, 139] width 39 height 10
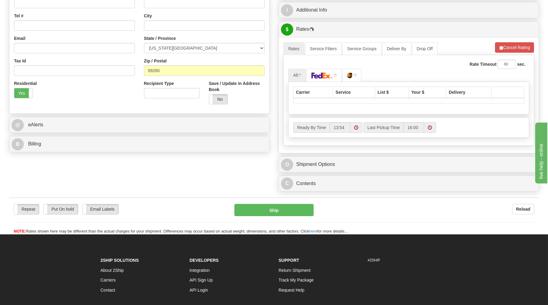
scroll to position [163, 0]
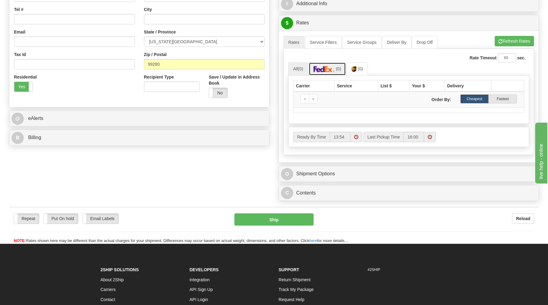
click at [323, 69] on img at bounding box center [324, 69] width 21 height 6
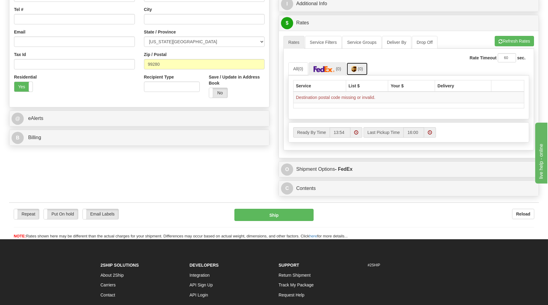
click at [356, 70] on img at bounding box center [353, 69] width 5 height 6
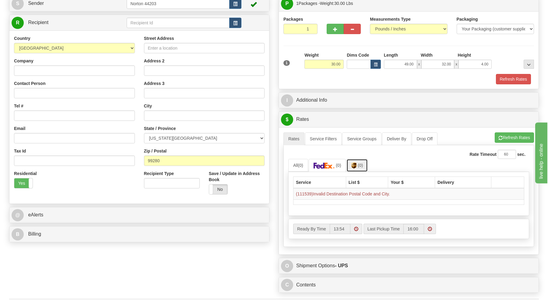
scroll to position [65, 0]
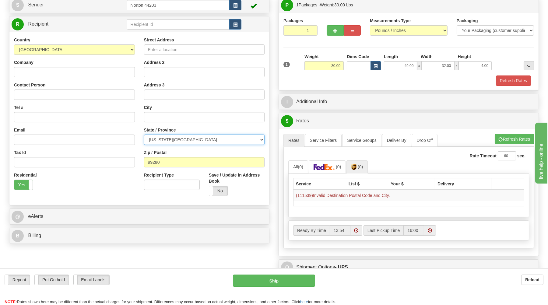
click at [144, 135] on select "[US_STATE] [US_STATE] [US_STATE] [US_STATE] Armed Forces America Armed Forces E…" at bounding box center [204, 140] width 121 height 10
drag, startPoint x: 207, startPoint y: 140, endPoint x: 106, endPoint y: 181, distance: 109.1
click at [106, 181] on div "Residential Yes No" at bounding box center [74, 183] width 130 height 23
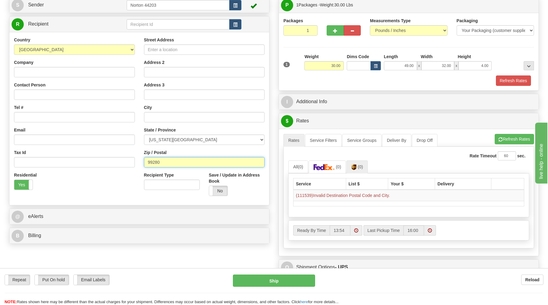
click at [167, 164] on input "99280" at bounding box center [204, 162] width 121 height 10
type input "99208"
click at [425, 149] on div "Rate Timeout 60 sec. All (0) (0) (0) Carrier" at bounding box center [408, 198] width 251 height 102
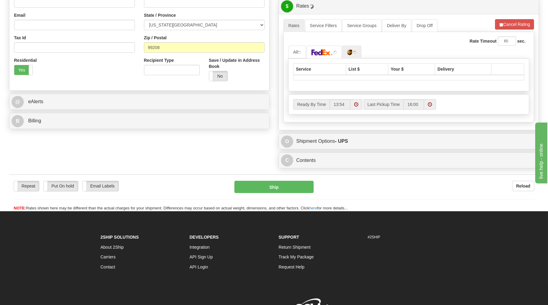
scroll to position [196, 0]
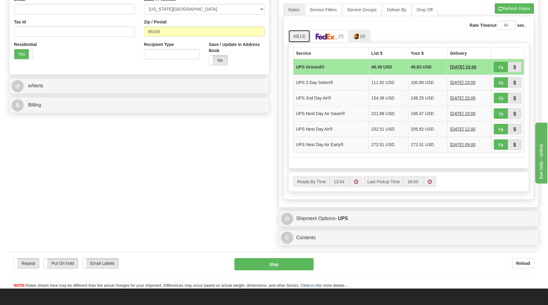
click at [295, 37] on link "All (13)" at bounding box center [299, 36] width 22 height 13
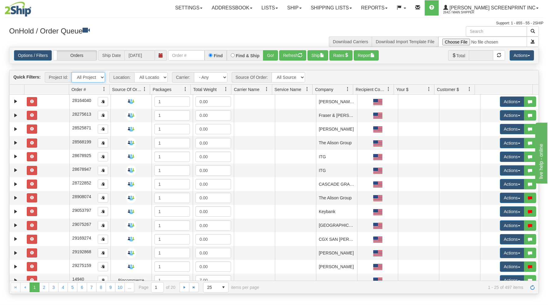
click at [72, 72] on select "All Projects Imagine ShipRequests 01.22.2024 ShipRequests 01.31.2025 ShipReques…" at bounding box center [88, 77] width 33 height 10
click at [170, 21] on div "Support: 1 - 855 - 55 - 2SHIP" at bounding box center [274, 23] width 539 height 5
